Goal: Task Accomplishment & Management: Complete application form

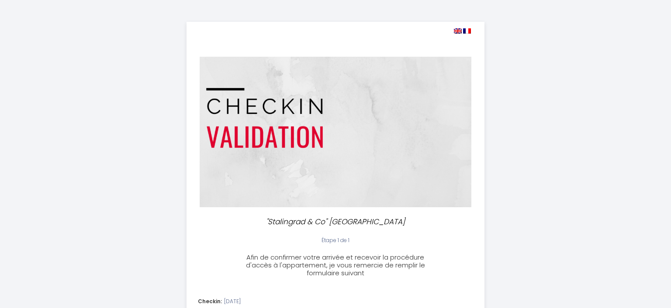
select select
click at [459, 31] on img at bounding box center [458, 30] width 8 height 5
select select
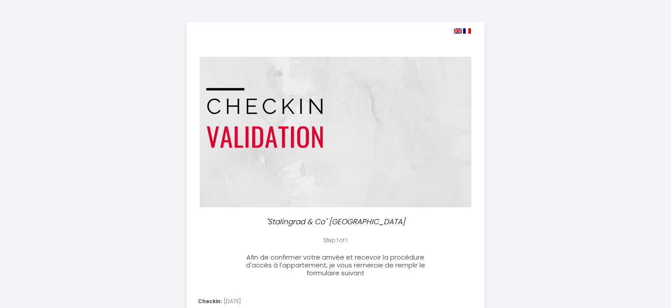
click at [459, 31] on img at bounding box center [458, 30] width 8 height 5
click at [460, 31] on img at bounding box center [458, 30] width 8 height 5
click at [467, 32] on img at bounding box center [467, 30] width 8 height 5
select select
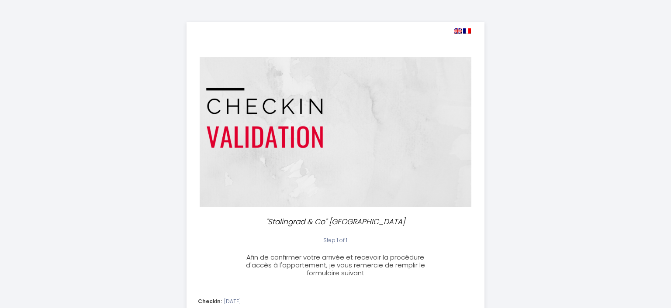
select select
click at [459, 32] on img at bounding box center [458, 30] width 8 height 5
select select
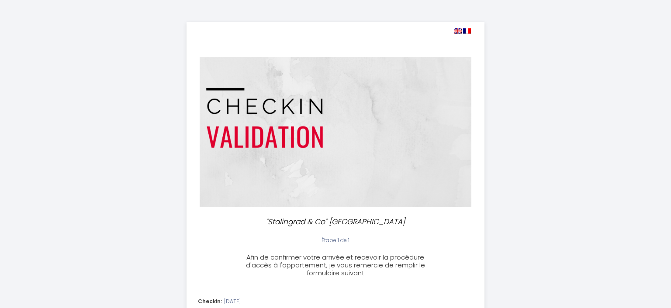
select select
click at [459, 32] on img at bounding box center [458, 30] width 8 height 5
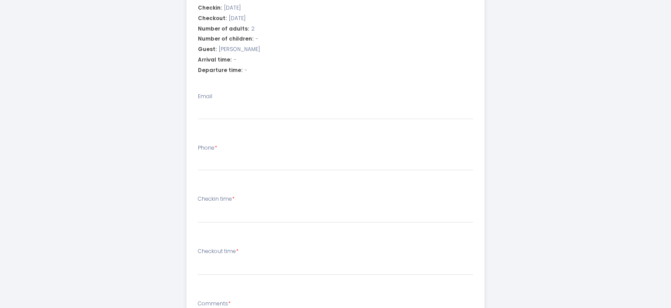
scroll to position [300, 0]
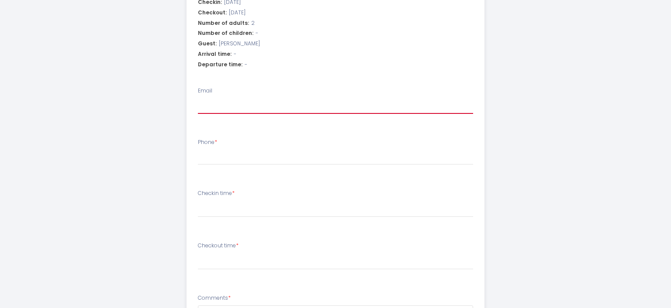
click at [293, 102] on input "Email" at bounding box center [336, 106] width 276 height 16
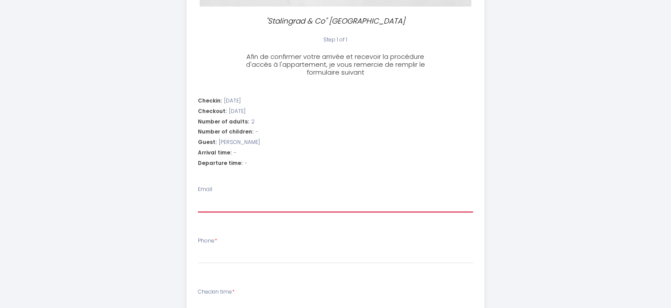
scroll to position [197, 0]
